Goal: Book appointment/travel/reservation

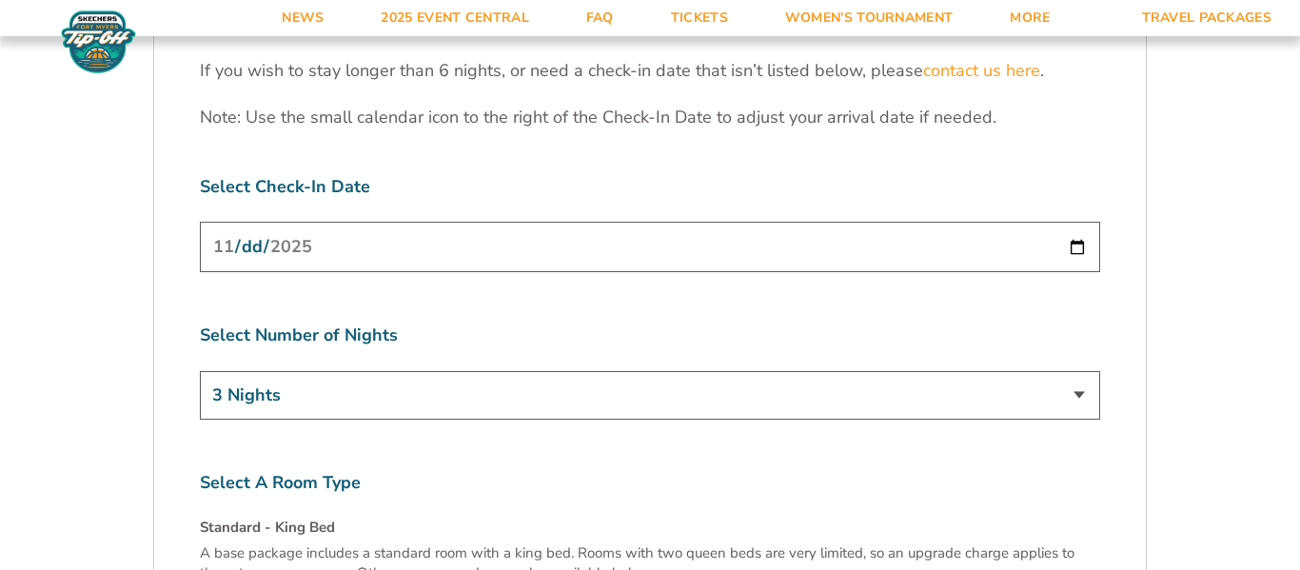
scroll to position [6091, 0]
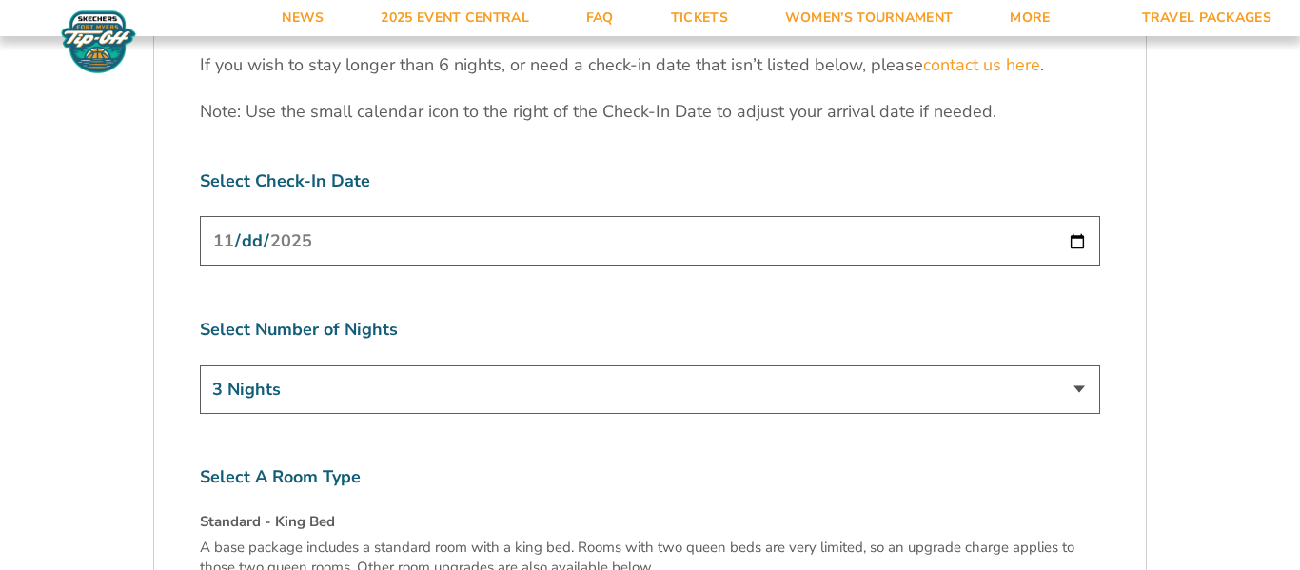
click at [1077, 366] on select "3 Nights 4 Nights 5 Nights 6 Nights" at bounding box center [650, 390] width 900 height 49
click at [200, 366] on select "3 Nights 4 Nights 5 Nights 6 Nights" at bounding box center [650, 390] width 900 height 49
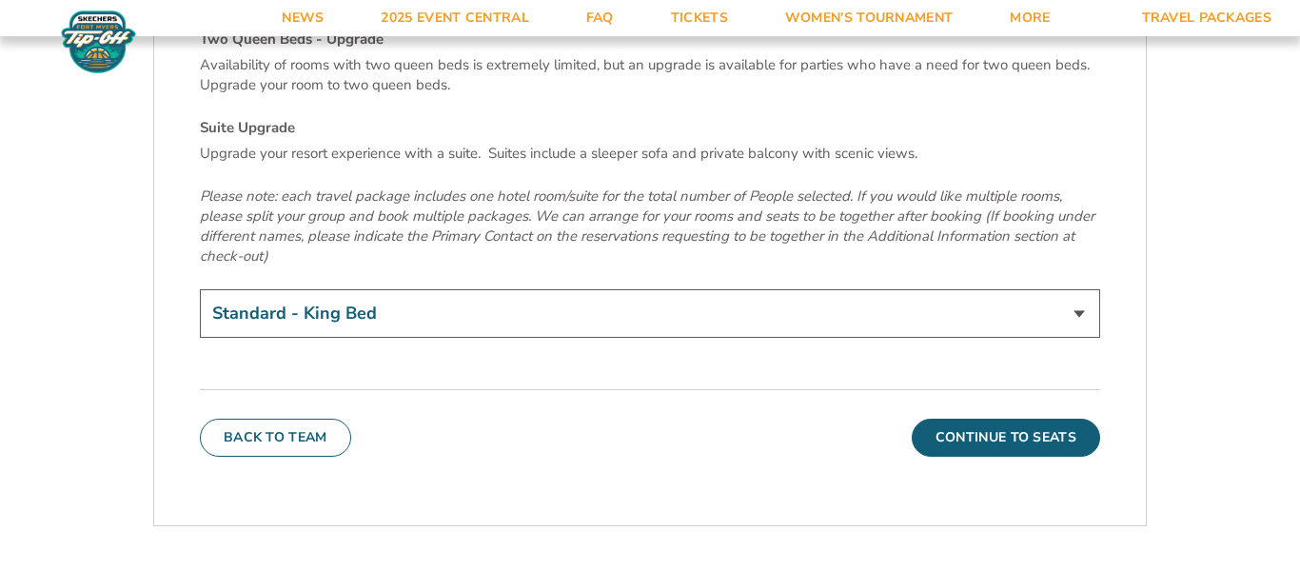
scroll to position [6674, 0]
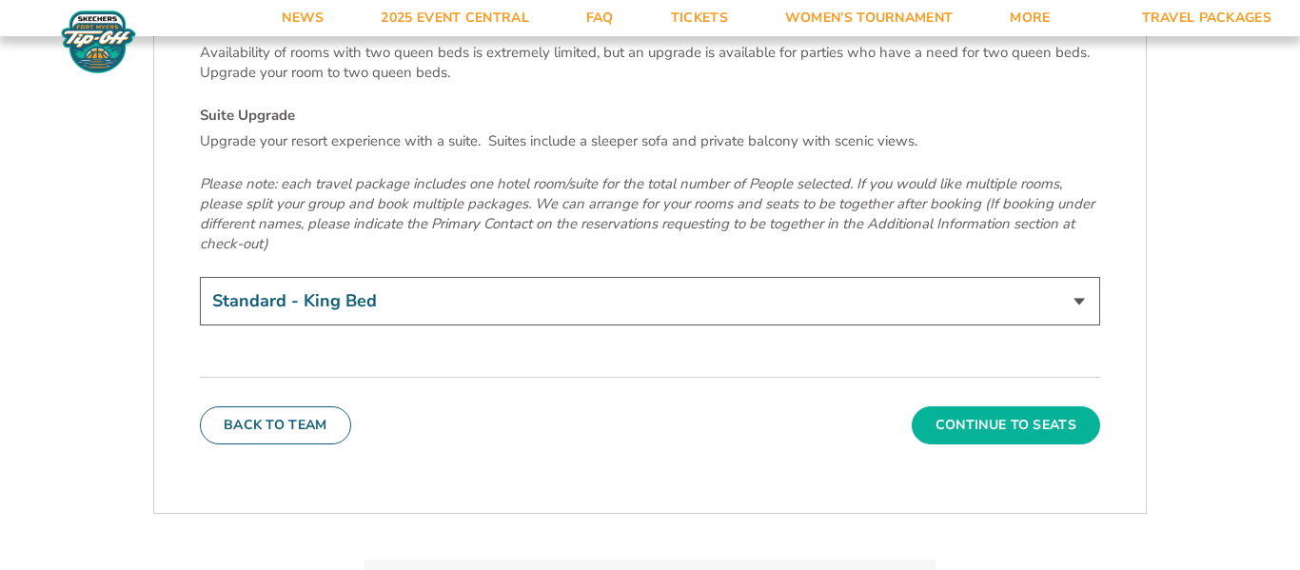
click at [959, 406] on button "Continue To Seats" at bounding box center [1006, 425] width 188 height 38
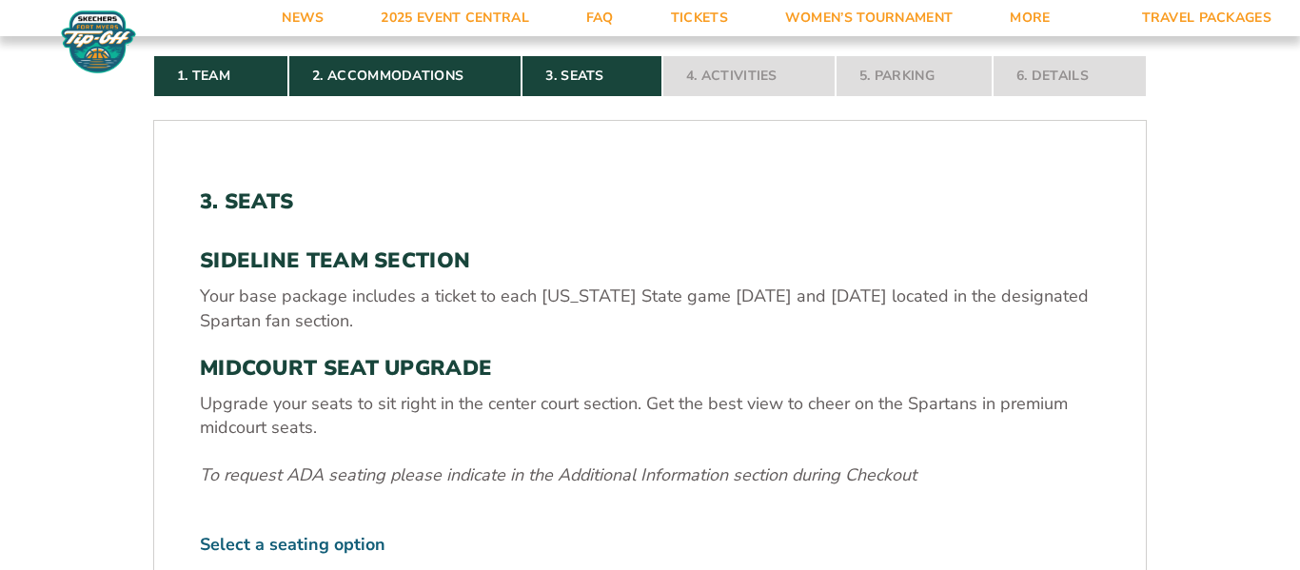
scroll to position [442, 0]
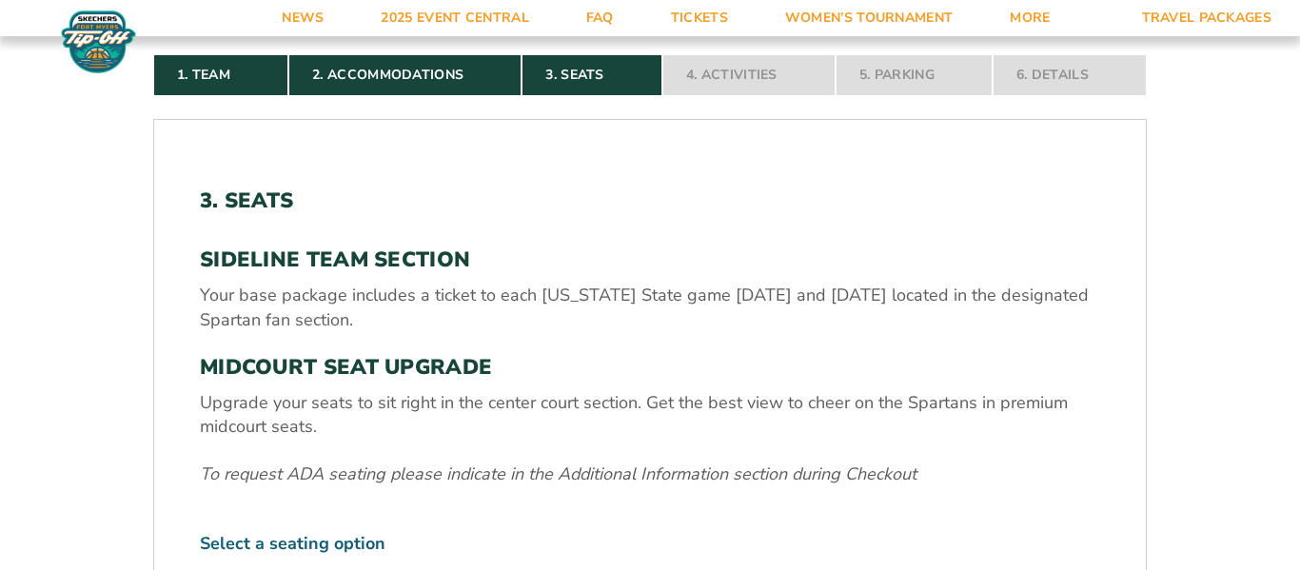
drag, startPoint x: 1010, startPoint y: 297, endPoint x: 475, endPoint y: 321, distance: 535.5
click at [475, 321] on p "Your base package includes a ticket to each [US_STATE] State game [DATE] and [D…" at bounding box center [650, 308] width 900 height 48
copy p "designated Spartan fan section."
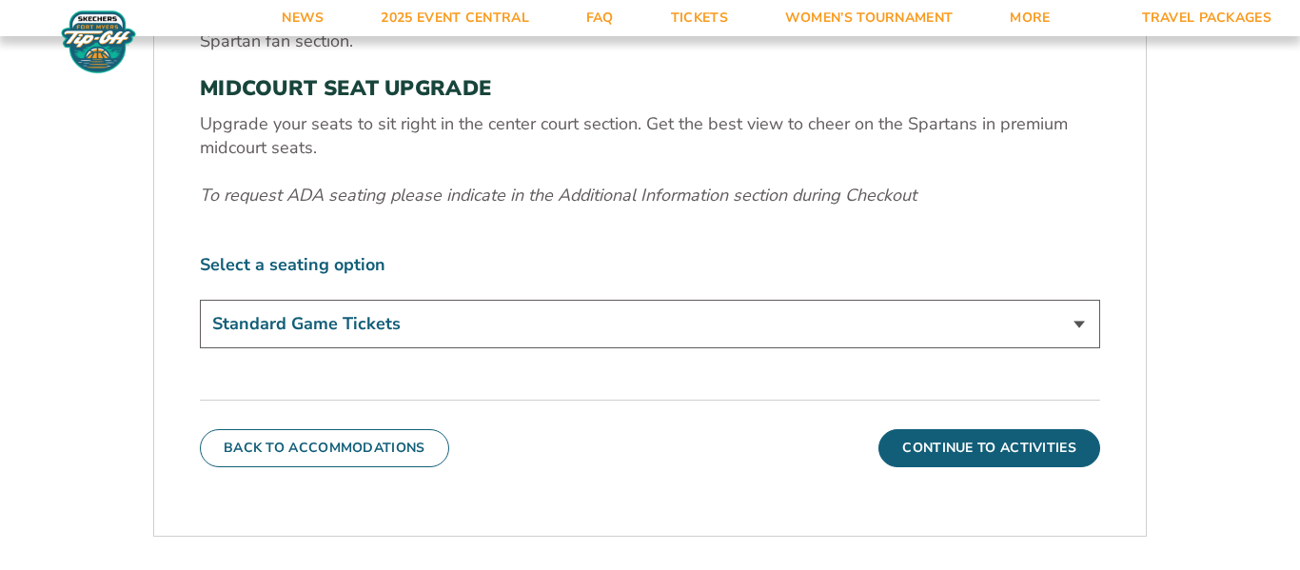
scroll to position [735, 0]
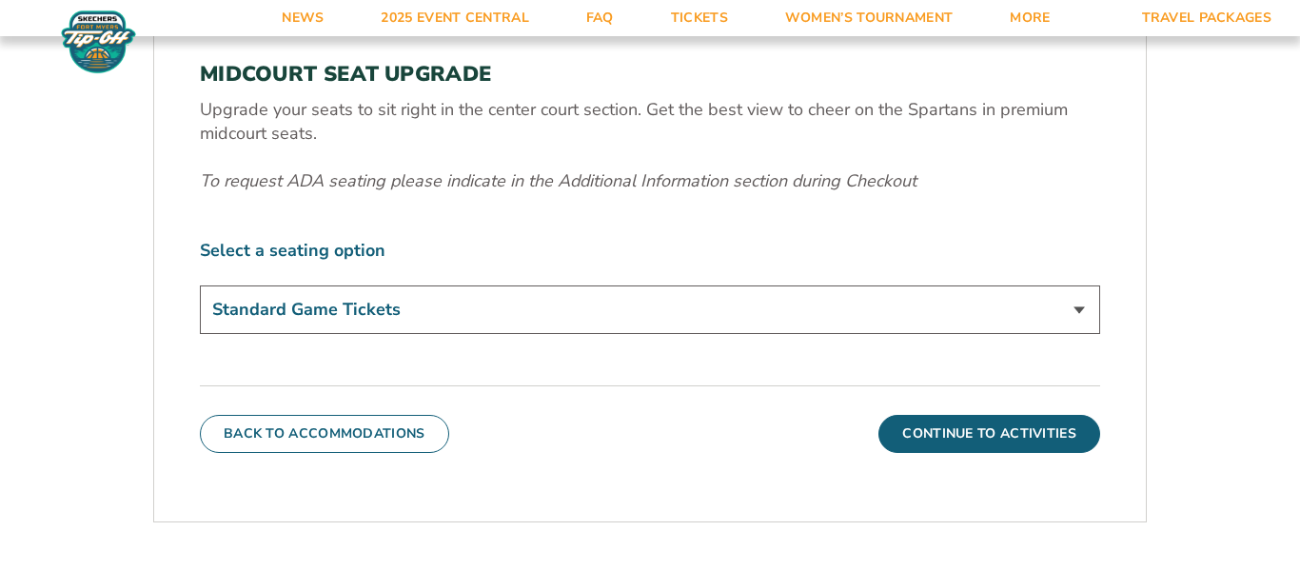
click at [1078, 308] on select "Standard Game Tickets Midcourt Seat Upgrade (+$140 per person)" at bounding box center [650, 310] width 900 height 49
click at [200, 286] on select "Standard Game Tickets Midcourt Seat Upgrade (+$140 per person)" at bounding box center [650, 310] width 900 height 49
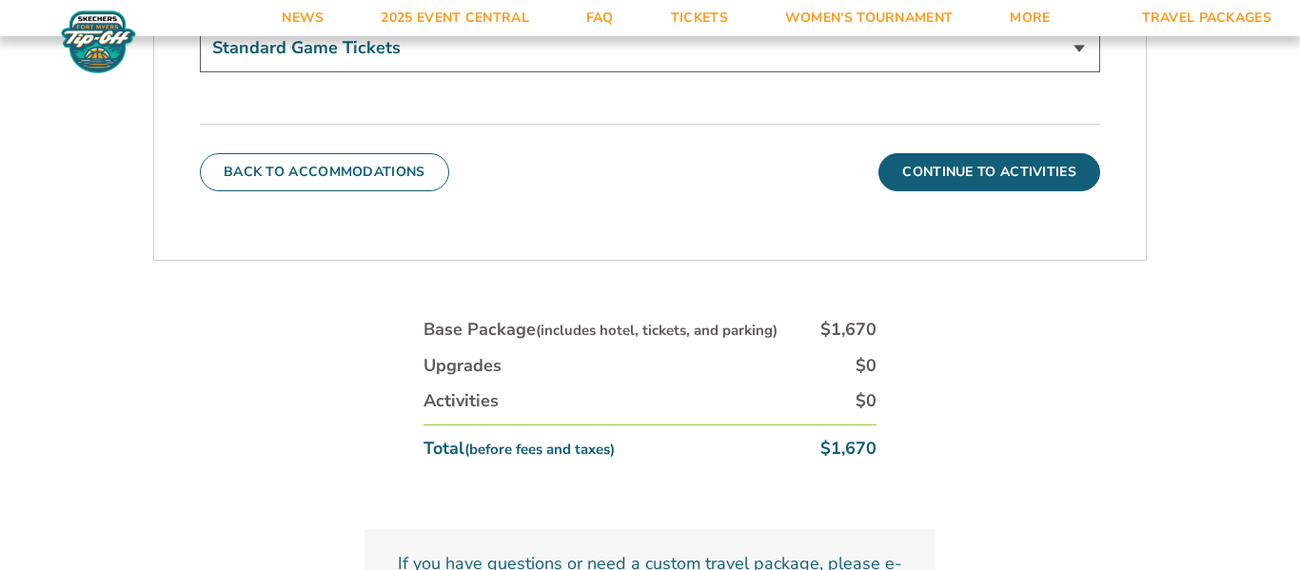
scroll to position [998, 0]
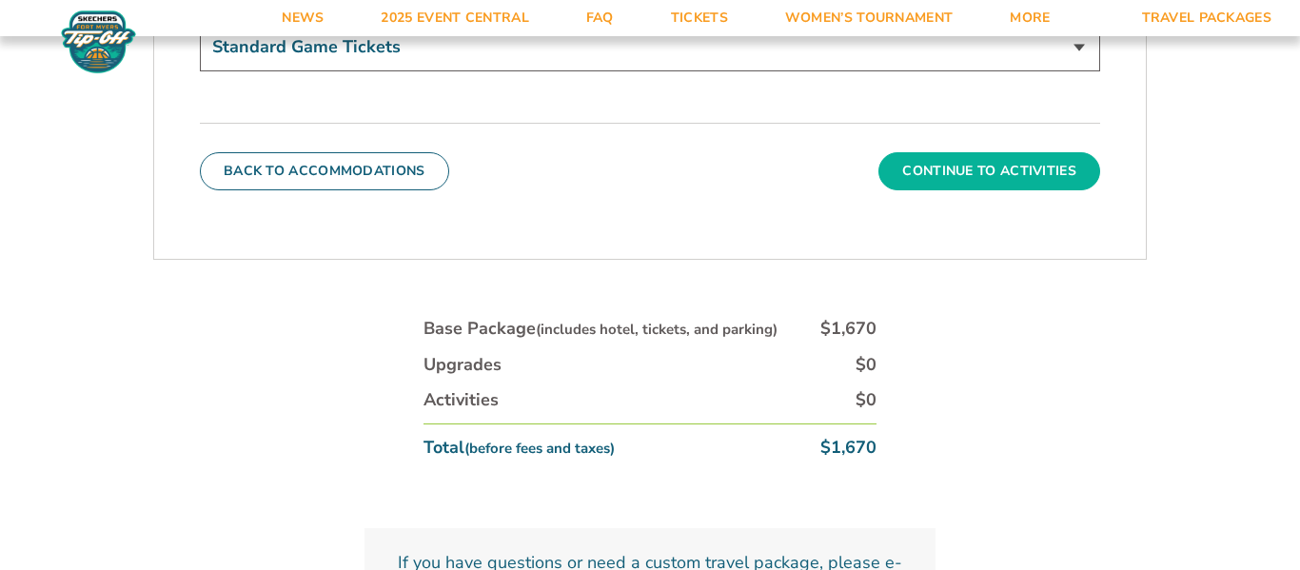
click at [998, 175] on button "Continue To Activities" at bounding box center [990, 171] width 222 height 38
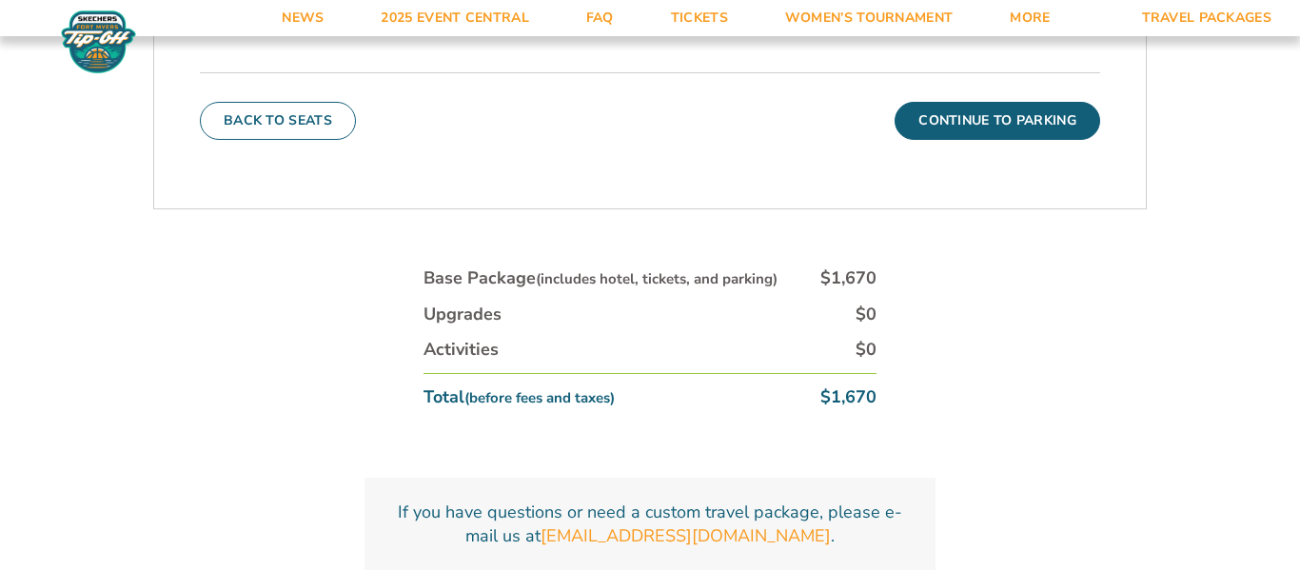
scroll to position [1007, 0]
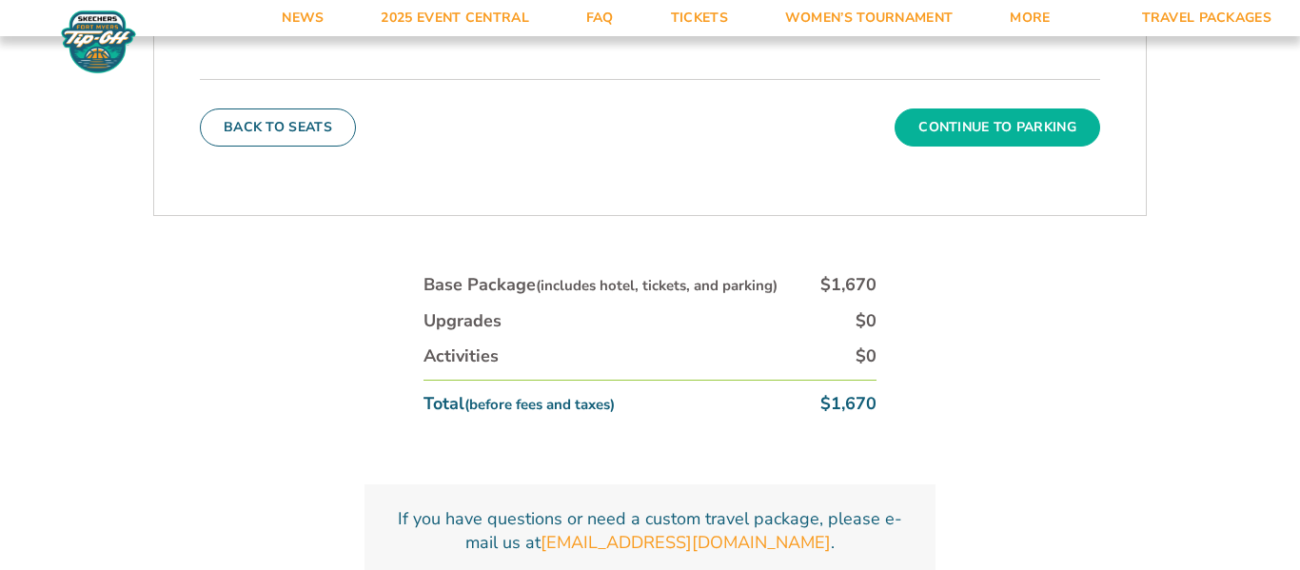
click at [965, 135] on button "Continue To Parking" at bounding box center [998, 128] width 206 height 38
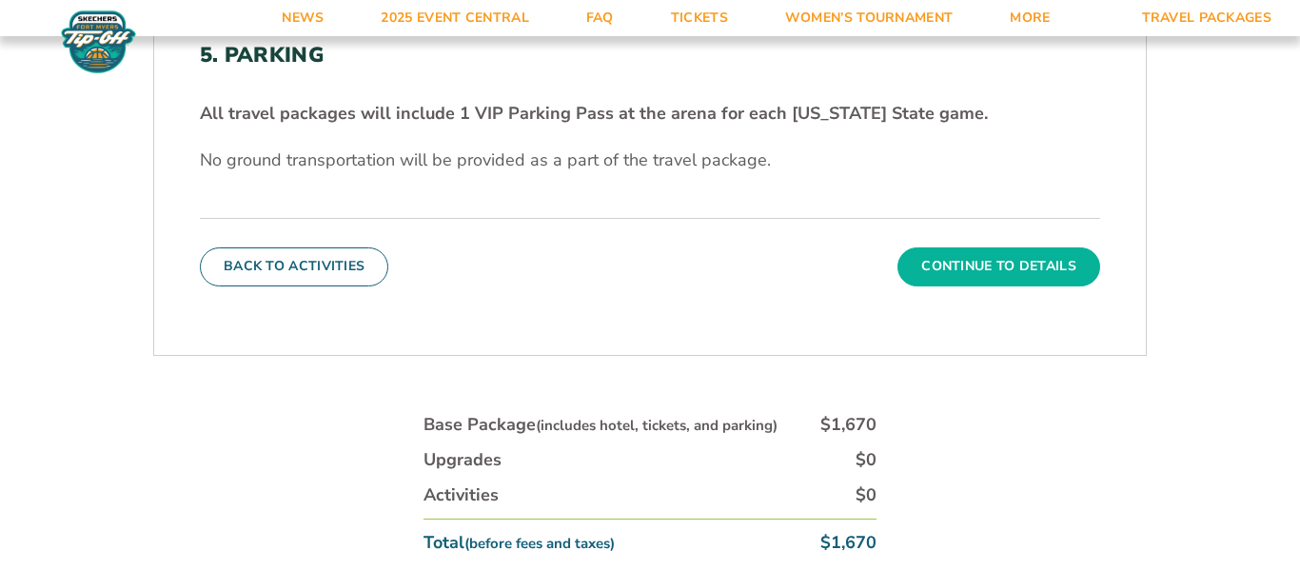
scroll to position [583, 0]
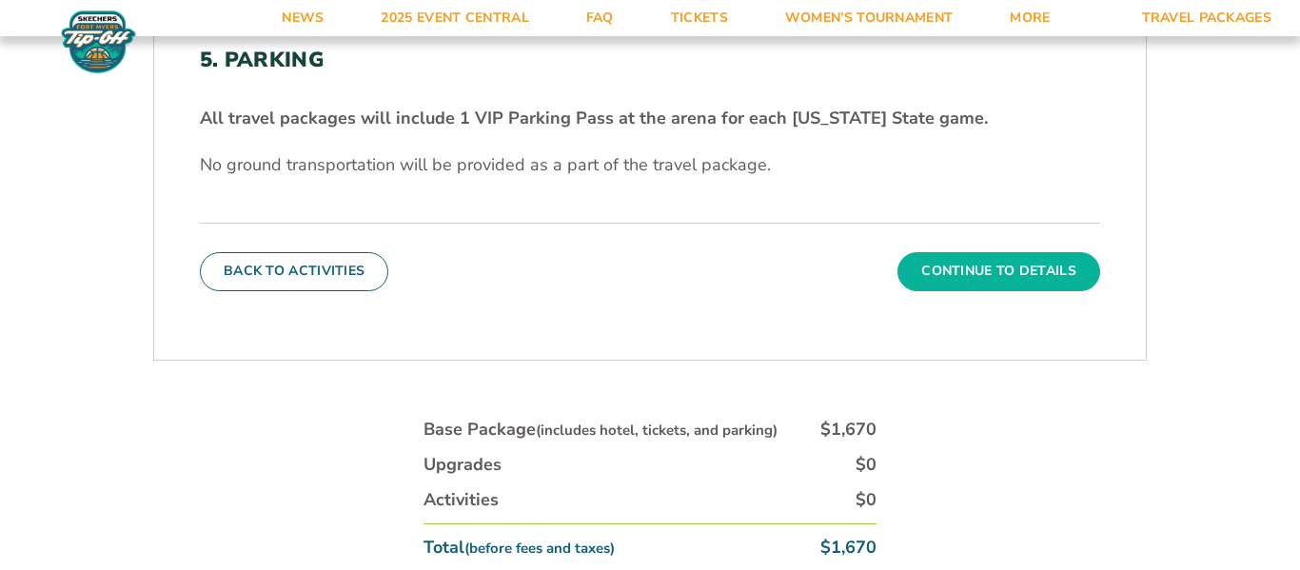
click at [999, 275] on button "Continue To Details" at bounding box center [999, 271] width 203 height 38
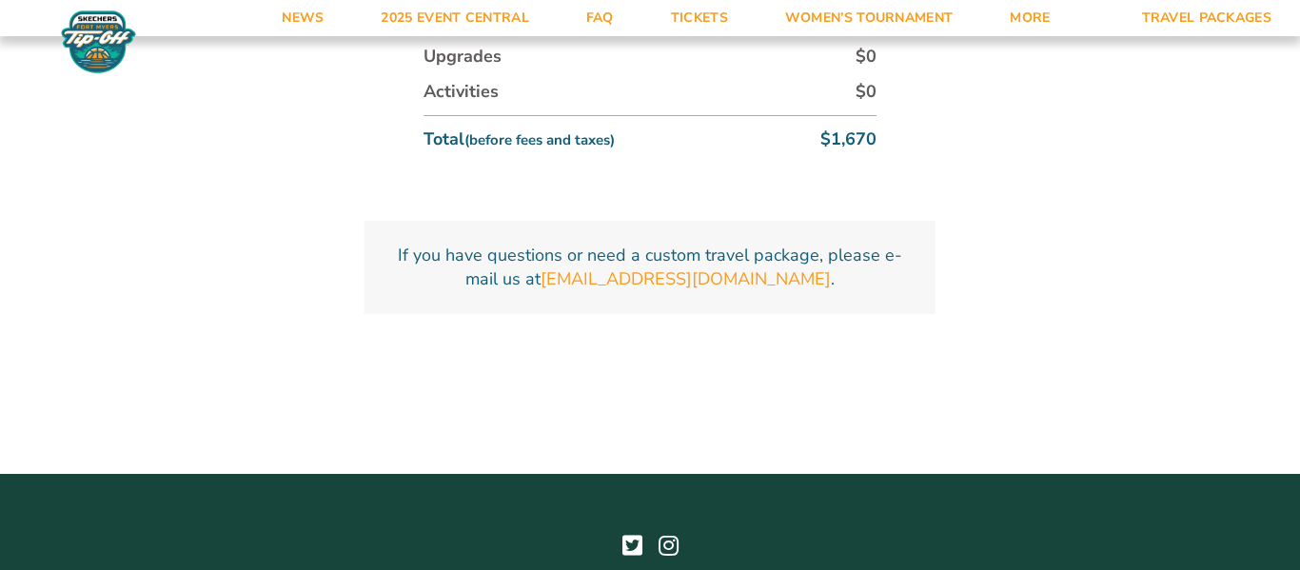
scroll to position [0, 0]
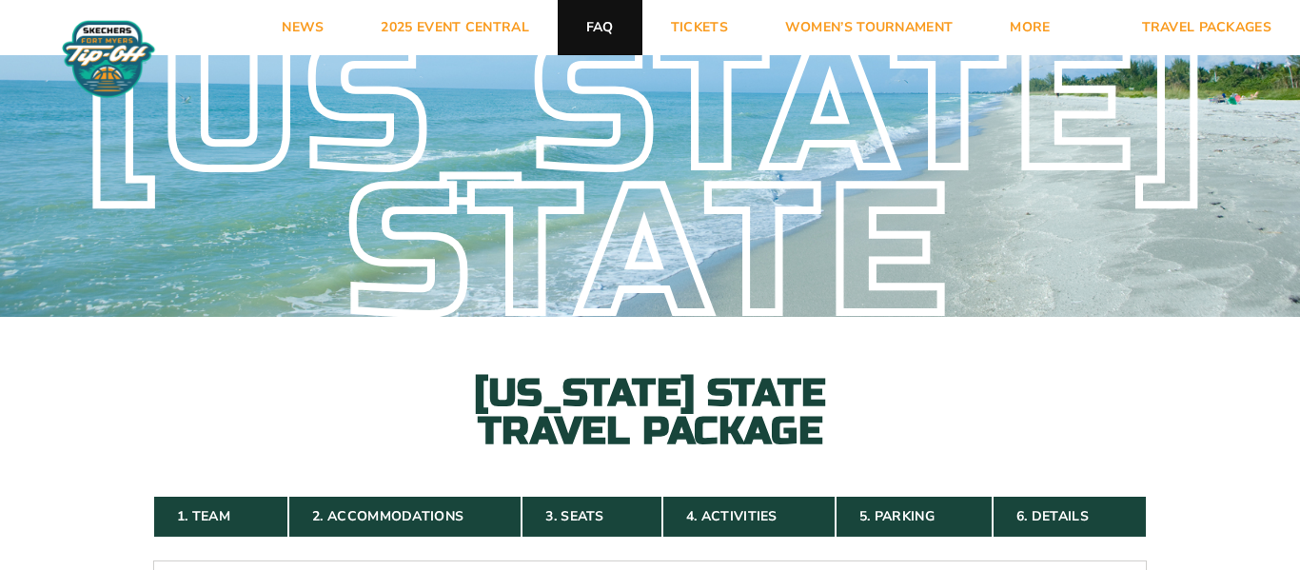
click at [595, 31] on link "FAQ" at bounding box center [600, 27] width 85 height 55
